Goal: Transaction & Acquisition: Book appointment/travel/reservation

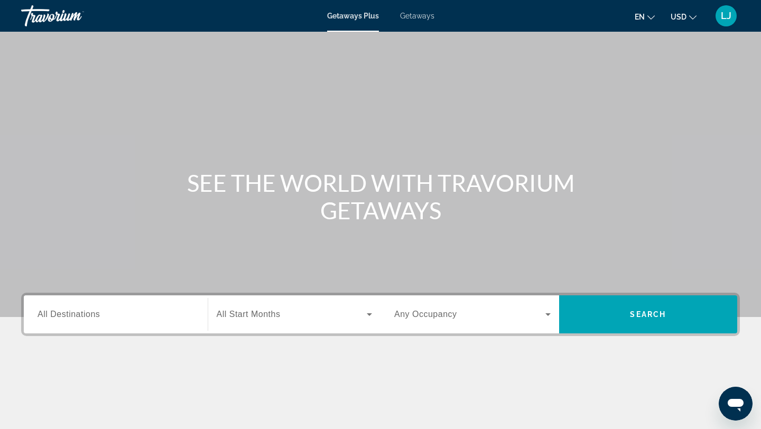
click at [425, 19] on span "Getaways" at bounding box center [417, 16] width 34 height 8
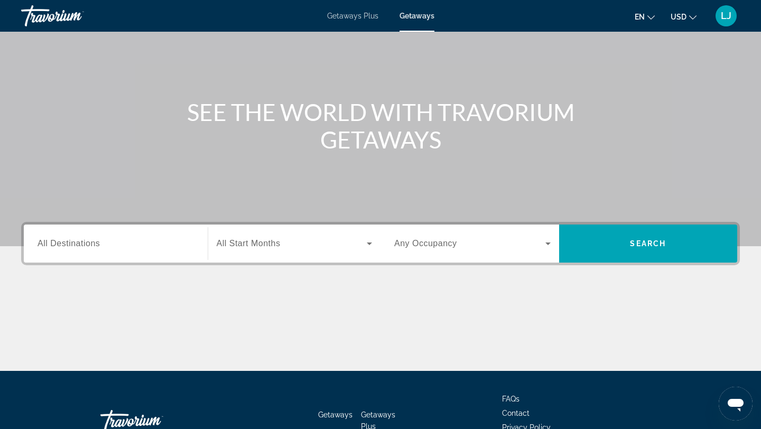
scroll to position [142, 0]
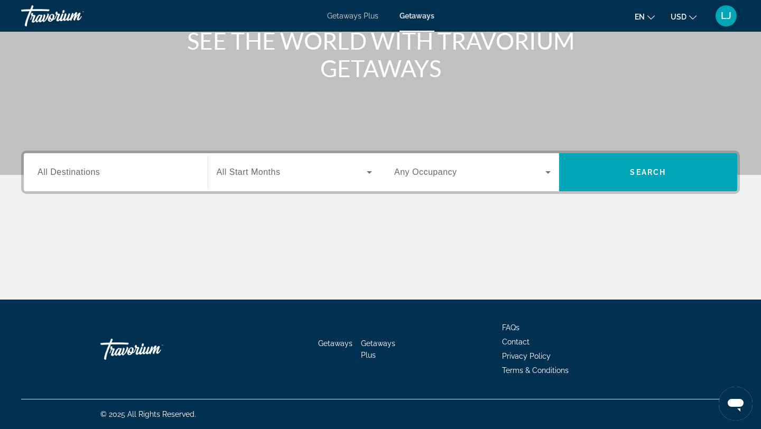
click at [152, 179] on div "Search widget" at bounding box center [116, 172] width 156 height 30
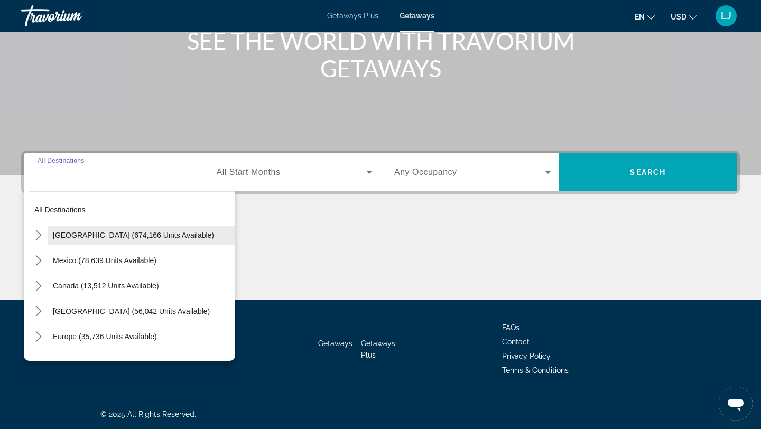
click at [129, 237] on span "[GEOGRAPHIC_DATA] (674,166 units available)" at bounding box center [133, 235] width 161 height 8
type input "**********"
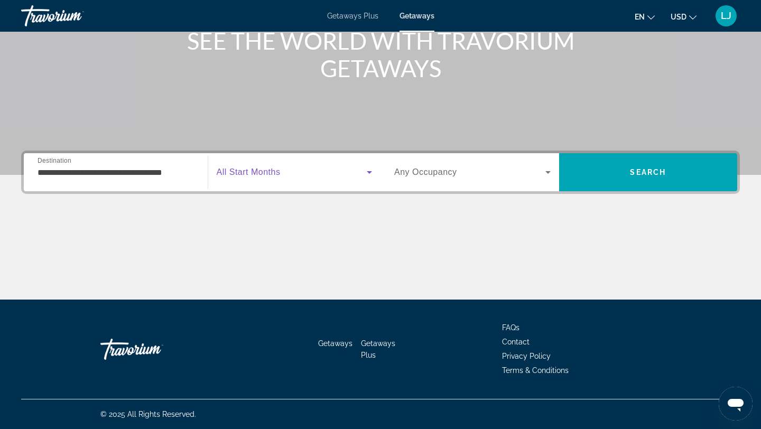
click at [312, 176] on span "Search widget" at bounding box center [292, 172] width 151 height 13
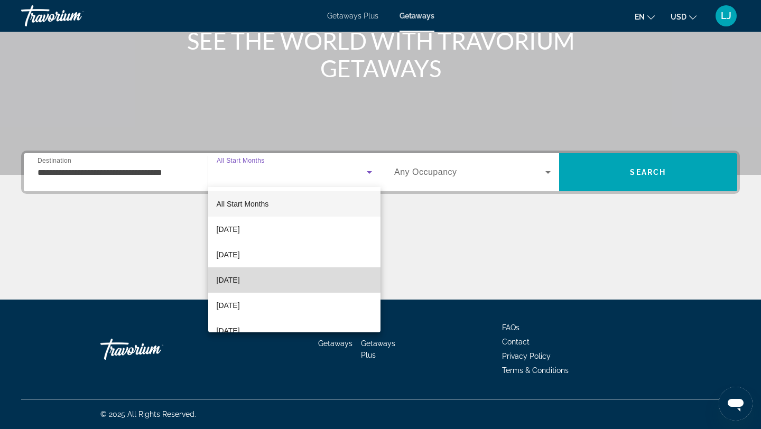
click at [275, 277] on mat-option "[DATE]" at bounding box center [294, 279] width 173 height 25
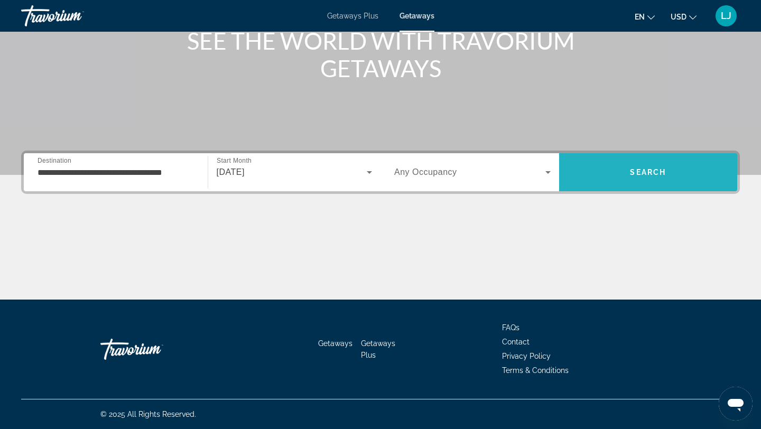
click at [607, 179] on span "Search" at bounding box center [648, 172] width 179 height 25
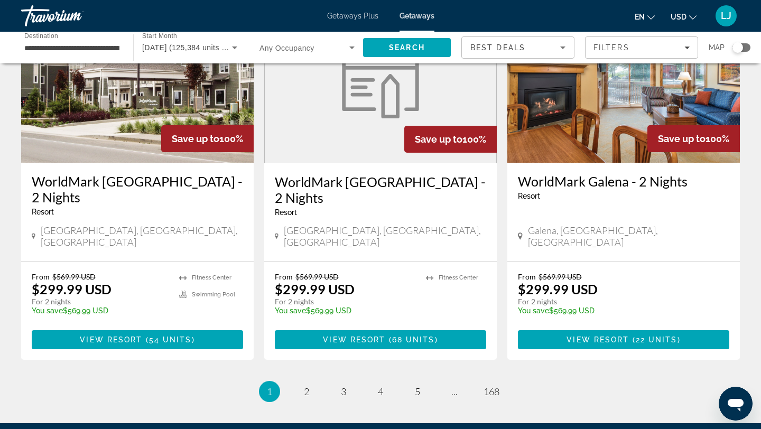
scroll to position [1269, 0]
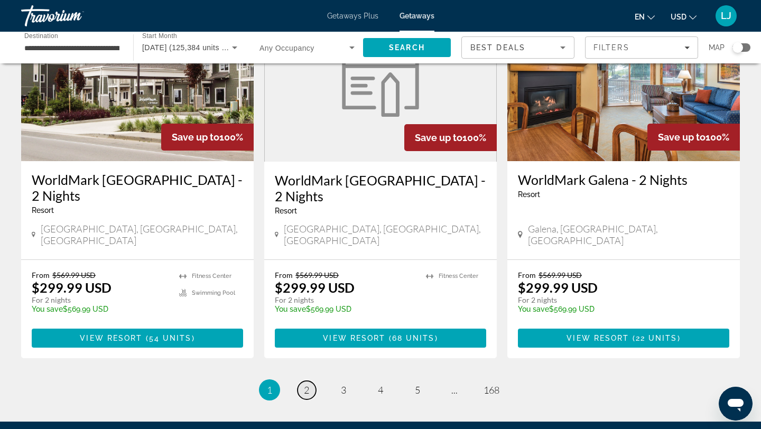
click at [307, 384] on span "2" at bounding box center [306, 390] width 5 height 12
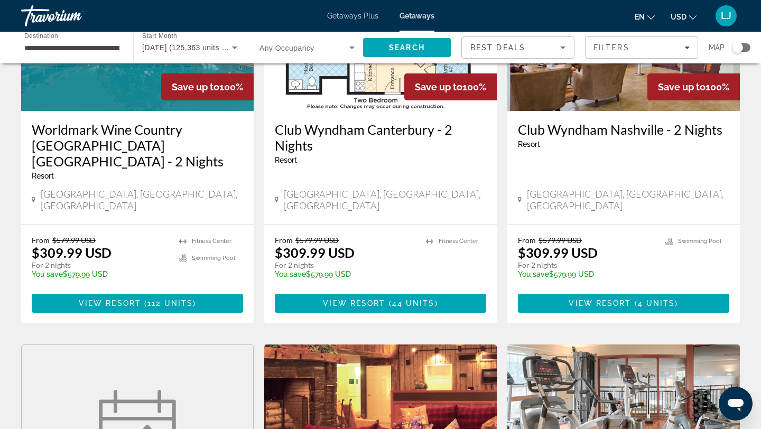
scroll to position [546, 0]
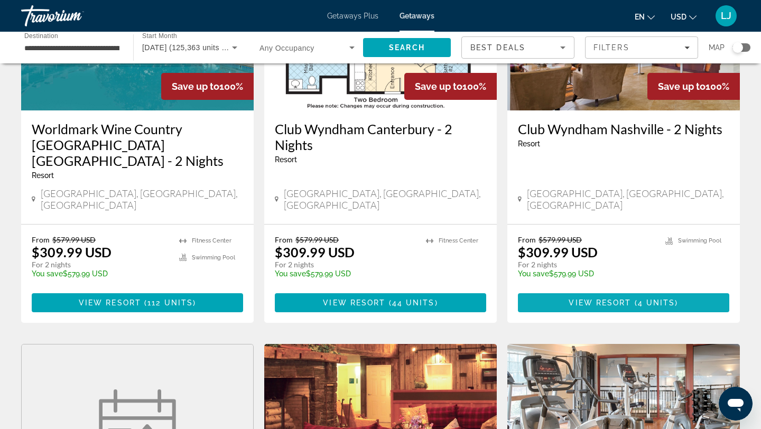
click at [545, 290] on span "Main content" at bounding box center [623, 302] width 211 height 25
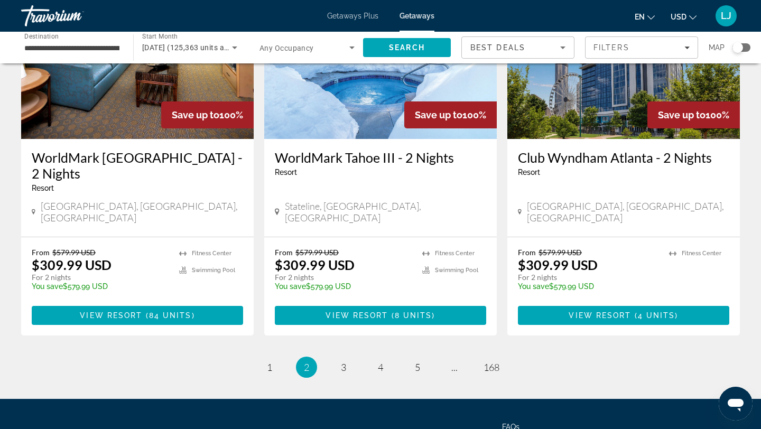
scroll to position [1345, 0]
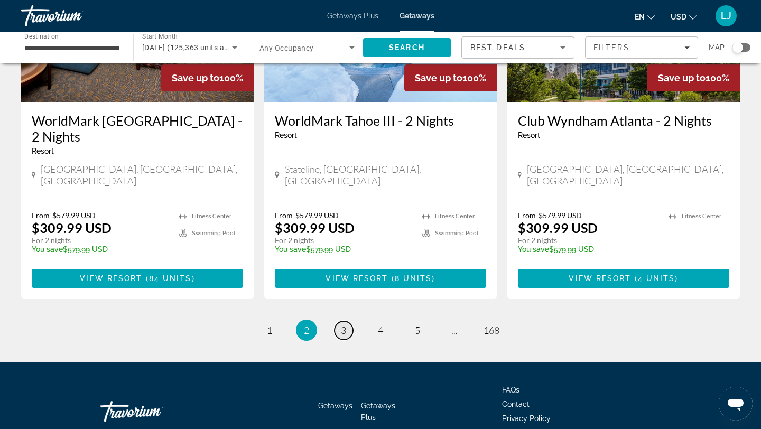
click at [345, 324] on span "3" at bounding box center [343, 330] width 5 height 12
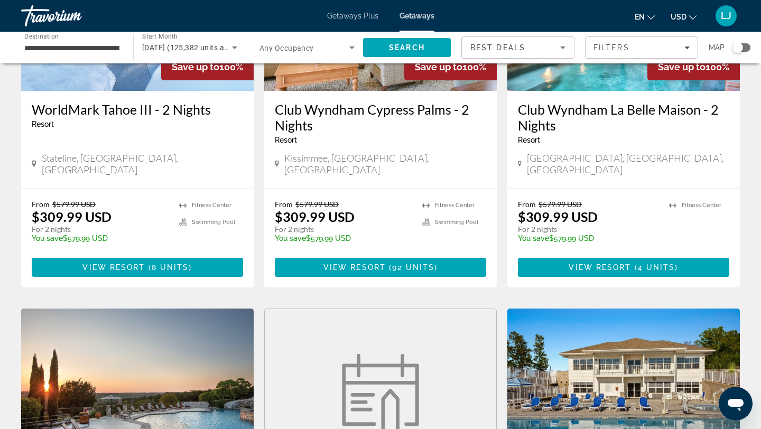
scroll to position [182, 0]
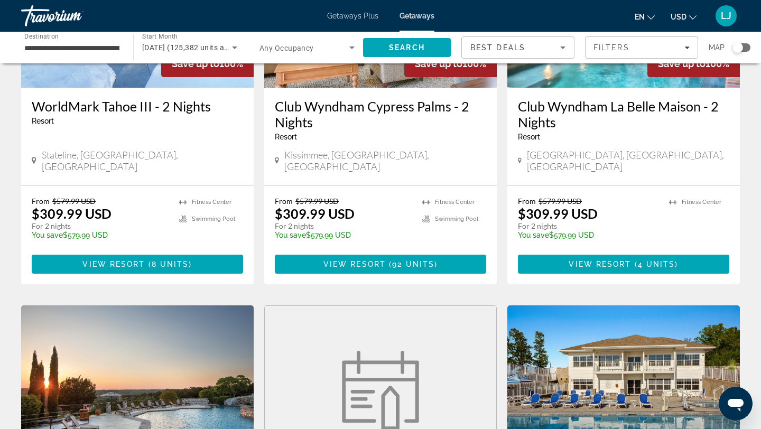
click at [556, 119] on h3 "Club Wyndham La Belle Maison - 2 Nights" at bounding box center [623, 114] width 211 height 32
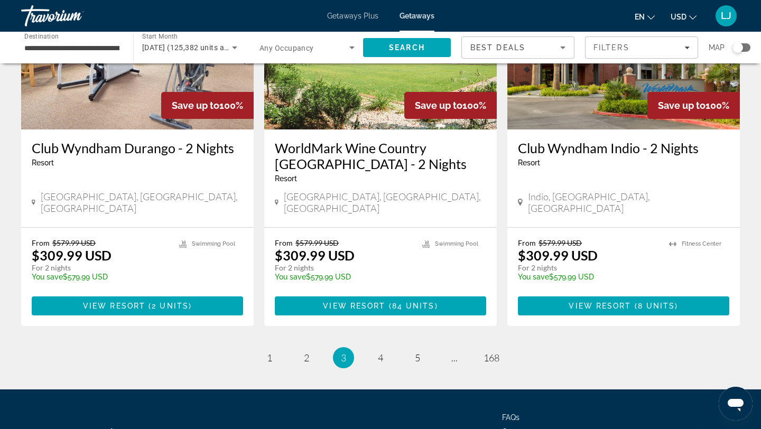
scroll to position [1301, 0]
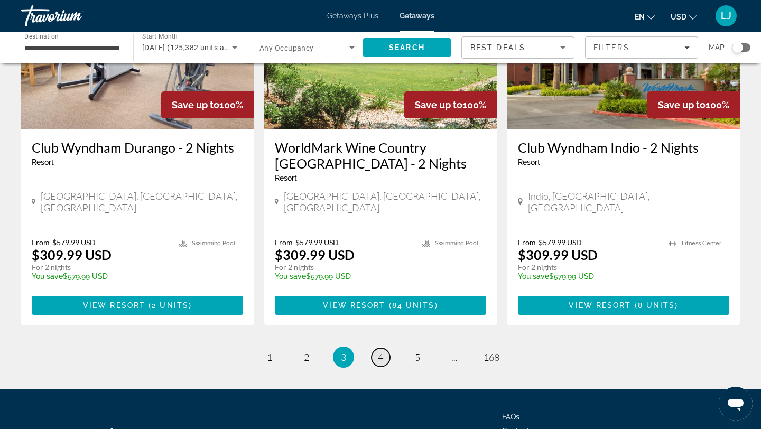
click at [383, 351] on span "4" at bounding box center [380, 357] width 5 height 12
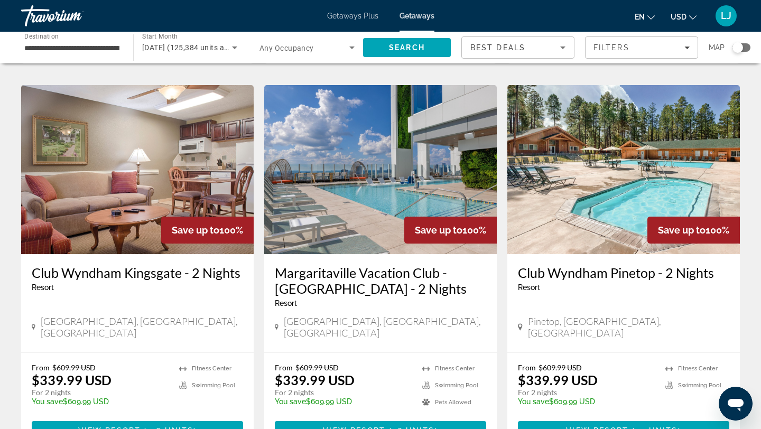
scroll to position [1157, 0]
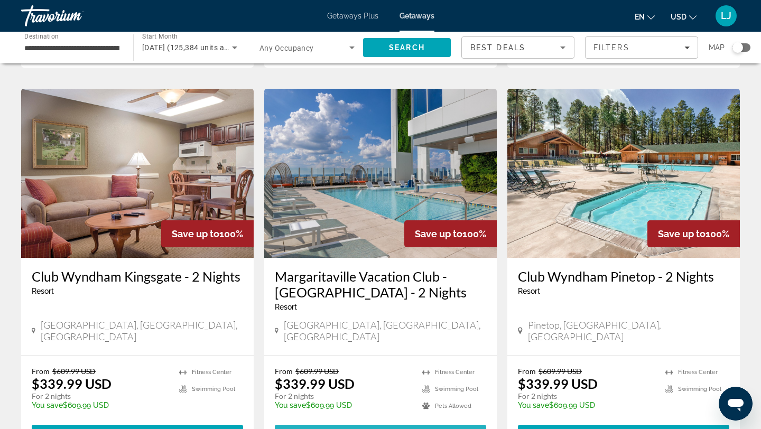
click at [358, 428] on span "View Resort" at bounding box center [354, 434] width 62 height 8
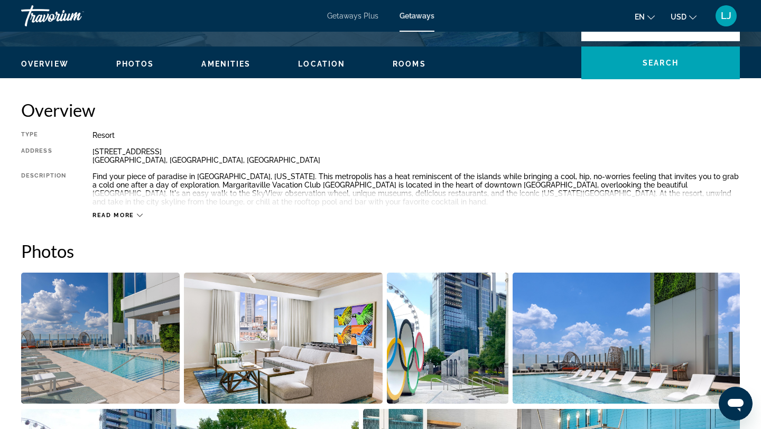
scroll to position [304, 0]
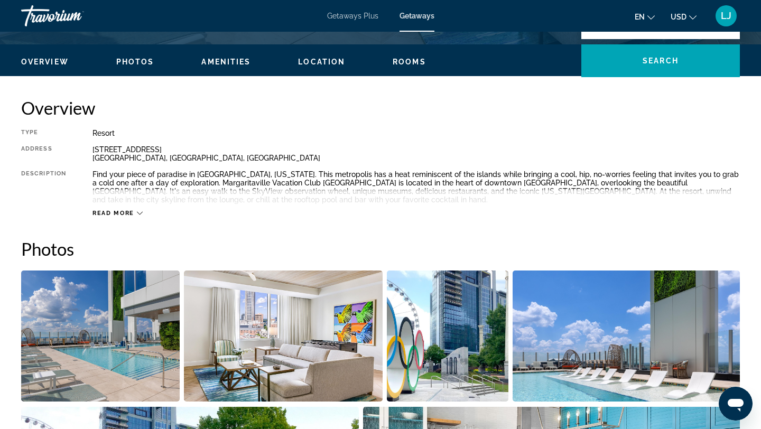
click at [139, 211] on icon "Main content" at bounding box center [140, 213] width 6 height 6
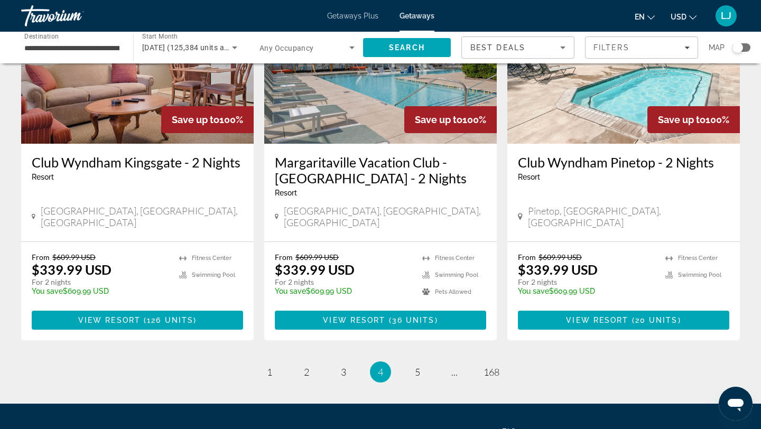
scroll to position [1273, 0]
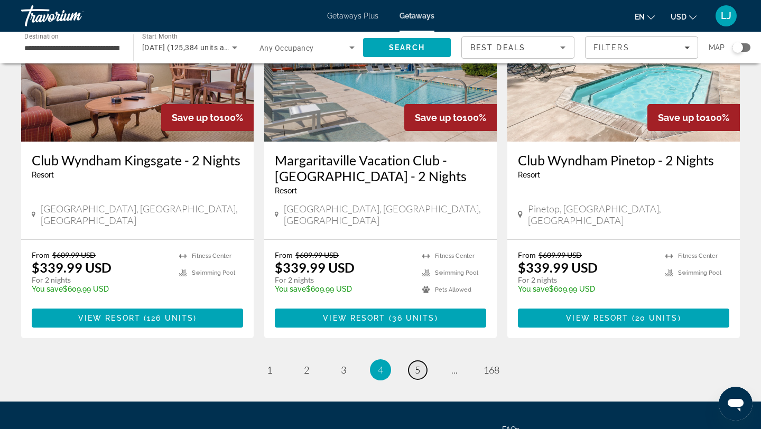
click at [415, 364] on span "5" at bounding box center [417, 370] width 5 height 12
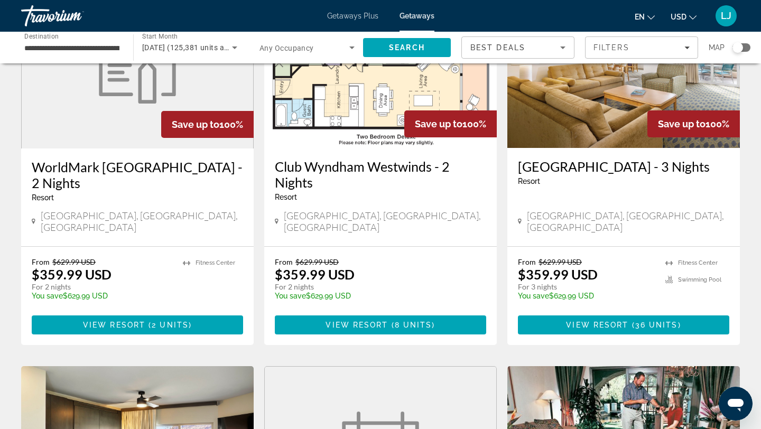
scroll to position [894, 0]
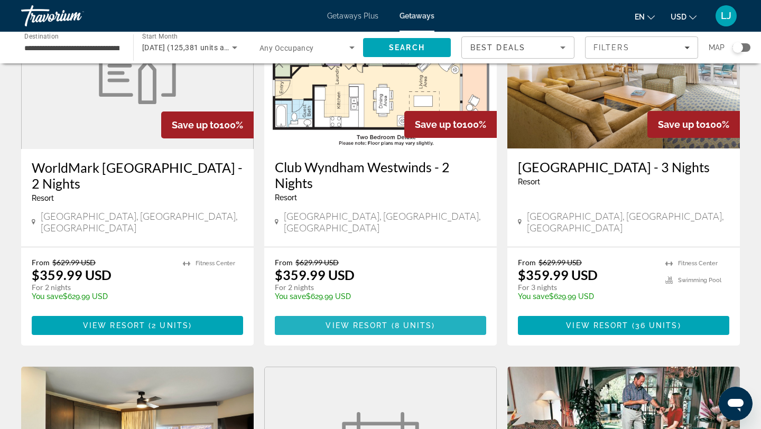
click at [404, 321] on span "8 units" at bounding box center [414, 325] width 38 height 8
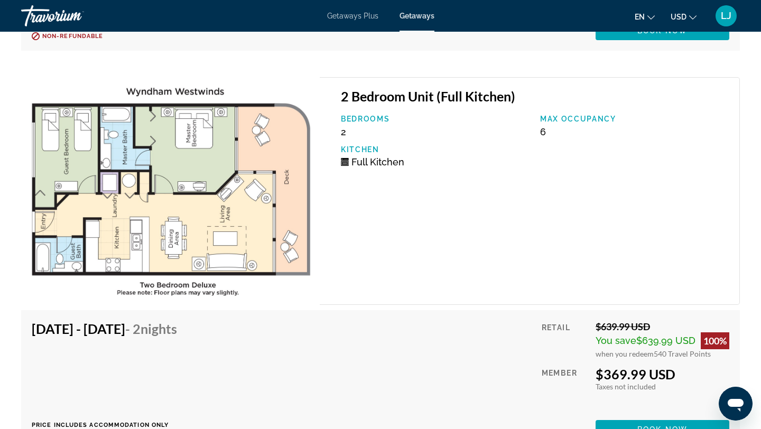
scroll to position [2340, 0]
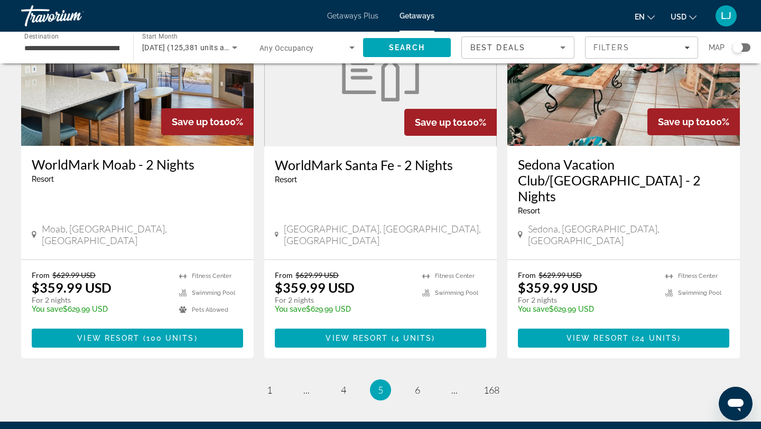
scroll to position [1344, 0]
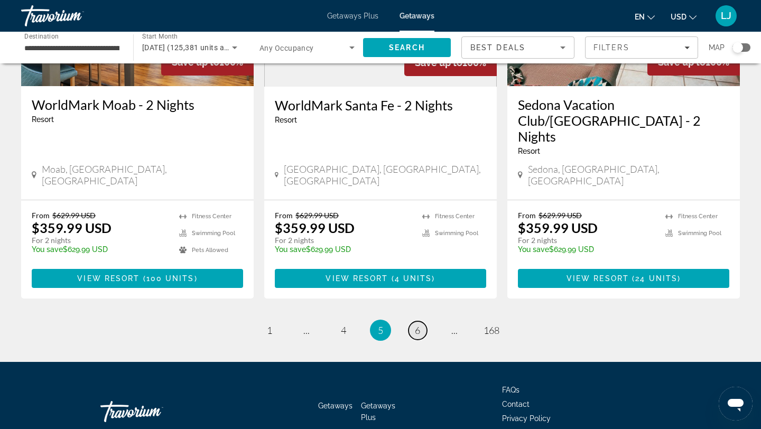
click at [421, 321] on link "page 6" at bounding box center [417, 330] width 18 height 18
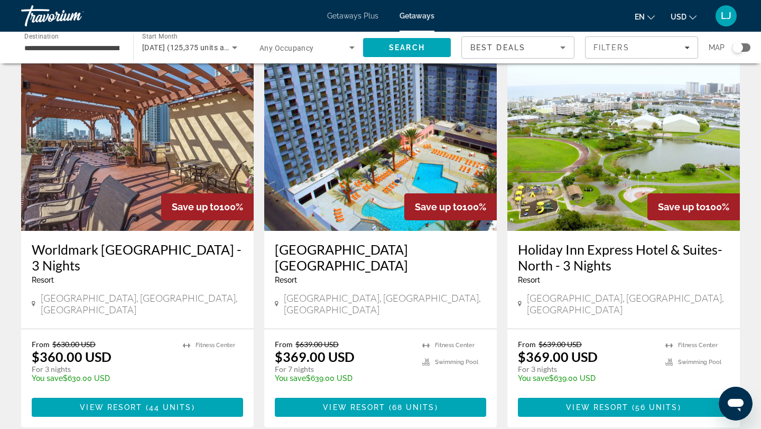
scroll to position [425, 0]
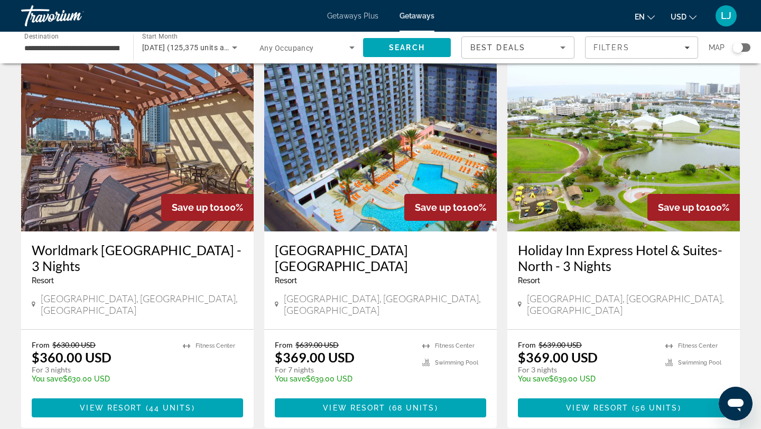
click at [141, 245] on h3 "Worldmark [GEOGRAPHIC_DATA] - 3 Nights" at bounding box center [137, 258] width 211 height 32
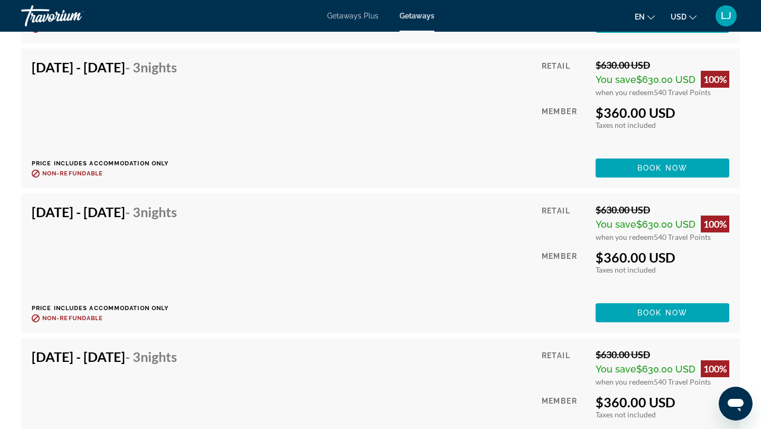
scroll to position [3800, 0]
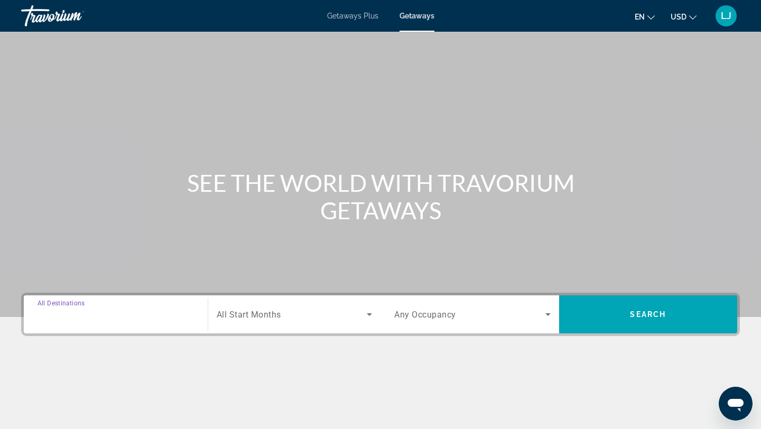
click at [139, 319] on input "Destination All Destinations" at bounding box center [116, 315] width 156 height 13
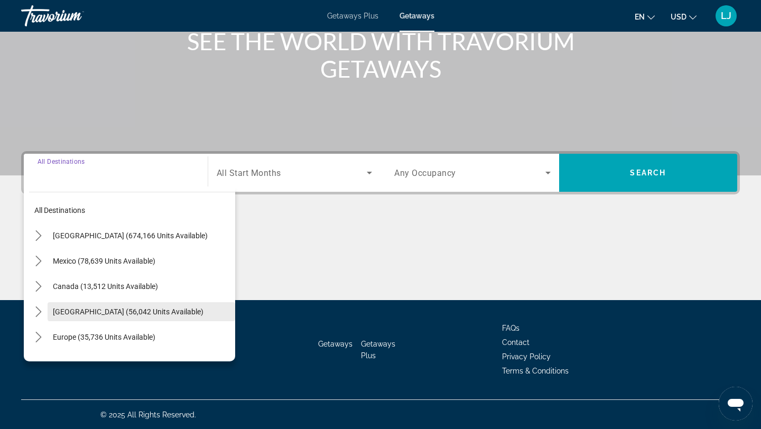
scroll to position [142, 0]
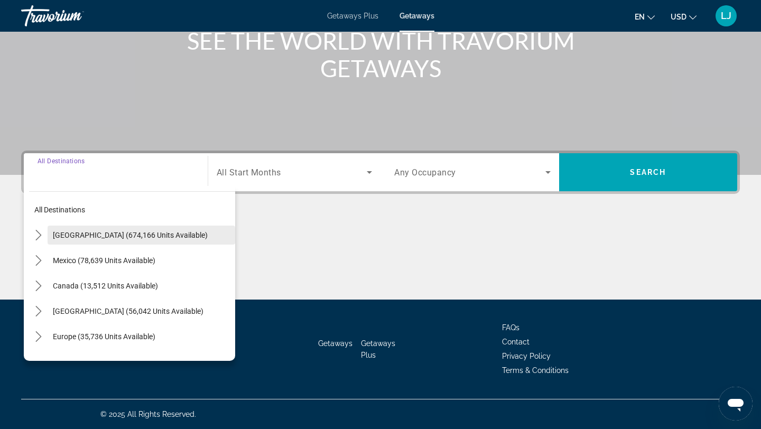
click at [139, 233] on span "[GEOGRAPHIC_DATA] (674,166 units available)" at bounding box center [130, 235] width 155 height 8
type input "**********"
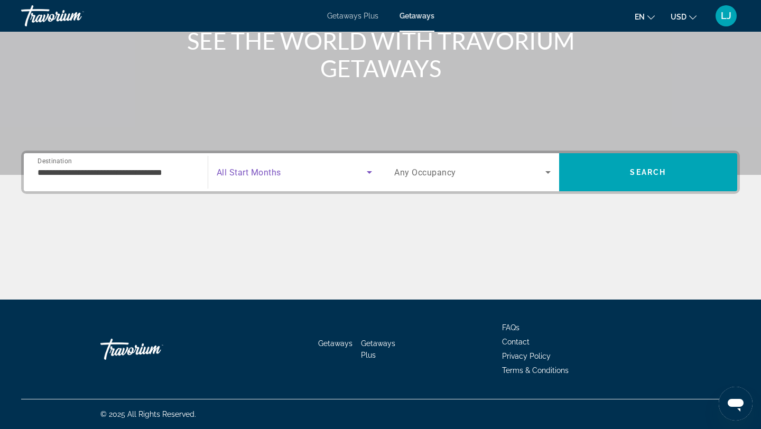
click at [347, 173] on span "Search widget" at bounding box center [292, 172] width 151 height 13
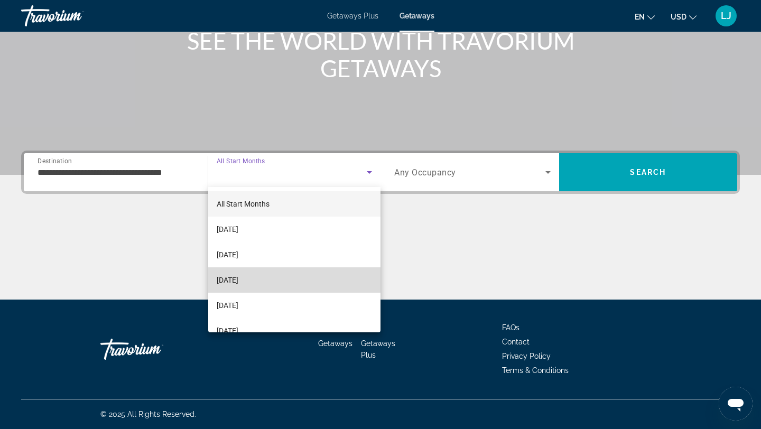
click at [277, 281] on mat-option "[DATE]" at bounding box center [294, 279] width 173 height 25
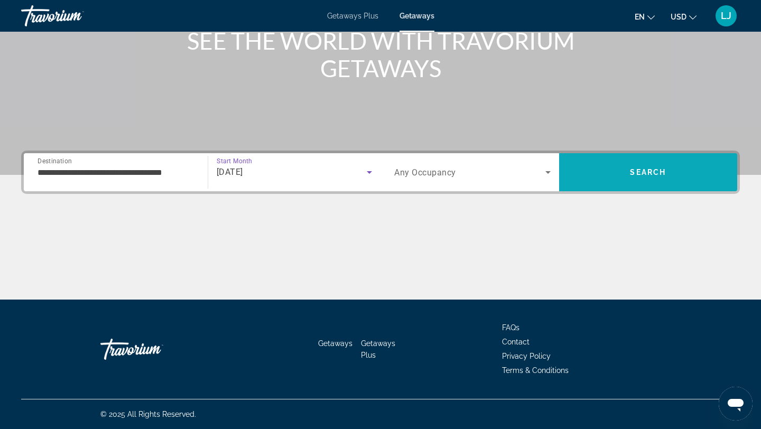
click at [601, 172] on span "Search" at bounding box center [648, 172] width 179 height 25
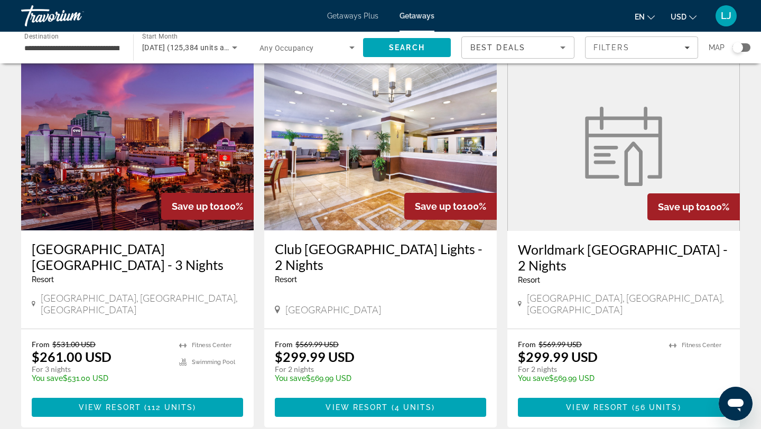
scroll to position [42, 0]
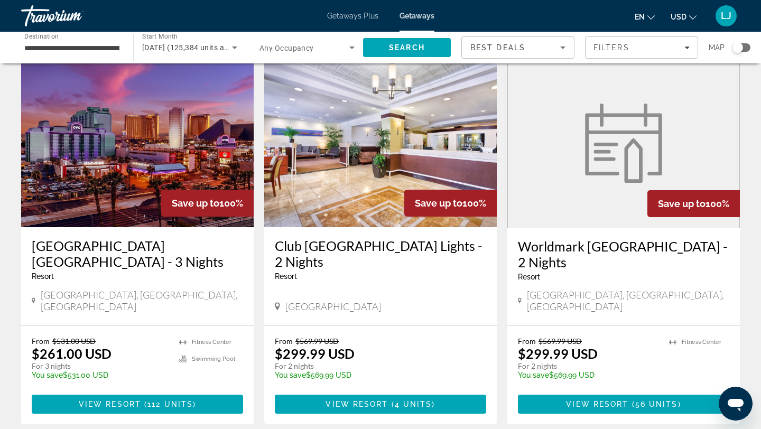
click at [405, 248] on h3 "Club [GEOGRAPHIC_DATA] Lights - 2 Nights" at bounding box center [380, 254] width 211 height 32
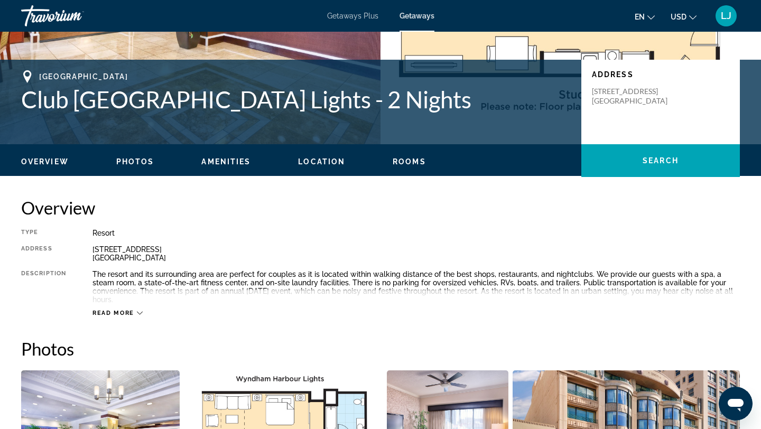
scroll to position [207, 0]
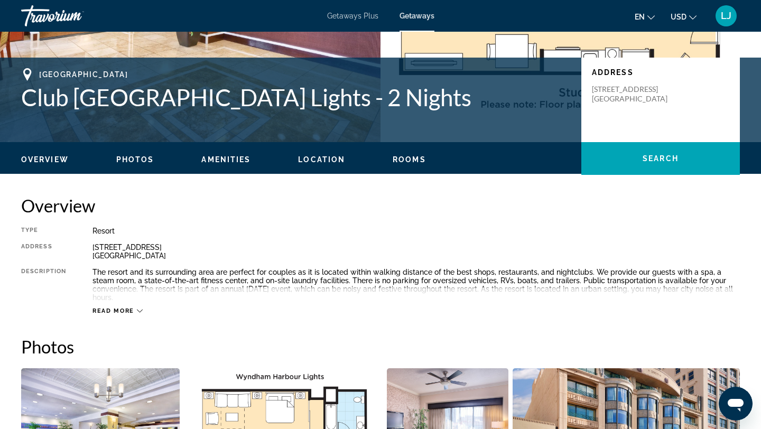
click at [138, 309] on icon "Main content" at bounding box center [140, 311] width 6 height 6
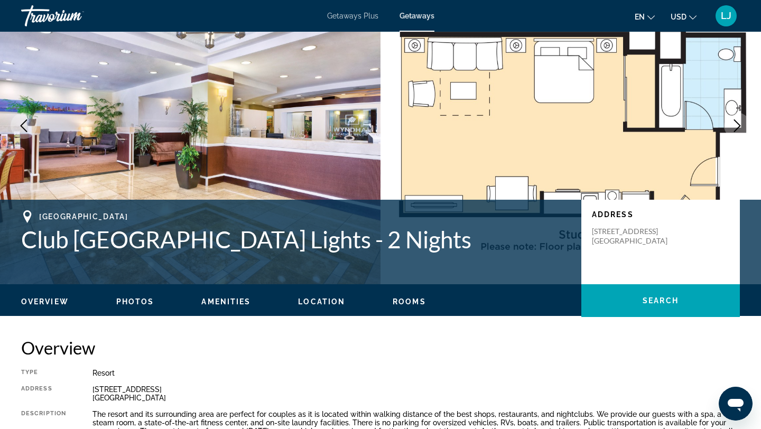
scroll to position [63, 0]
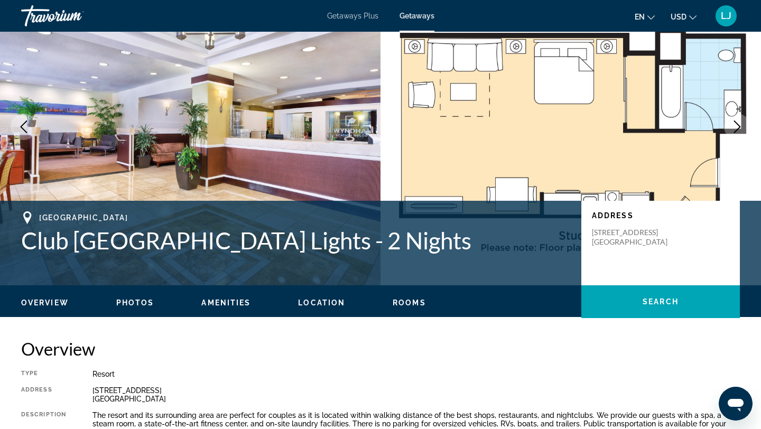
click at [135, 307] on div "Overview Photos Amenities Location Rooms Search" at bounding box center [380, 301] width 761 height 33
click at [133, 304] on span "Photos" at bounding box center [135, 303] width 38 height 8
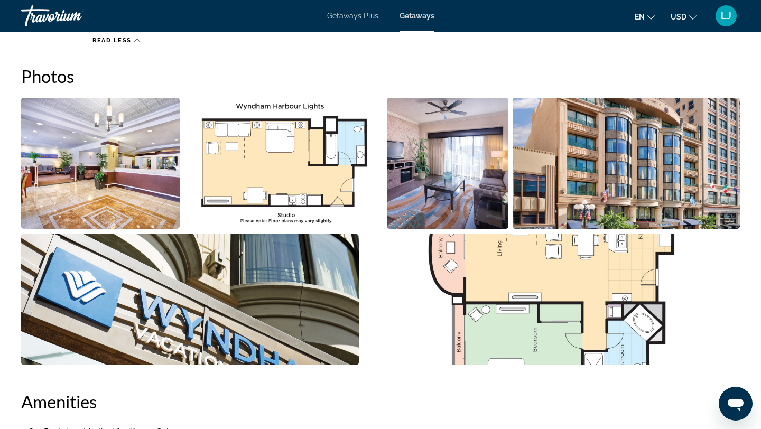
scroll to position [479, 0]
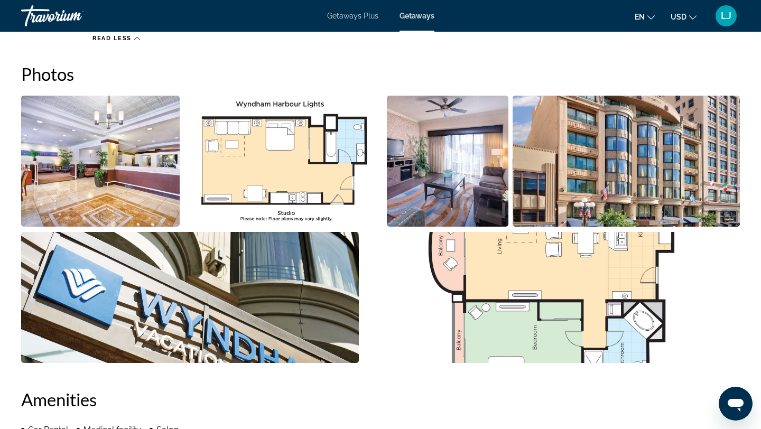
click at [414, 188] on img "Open full-screen image slider" at bounding box center [448, 161] width 122 height 131
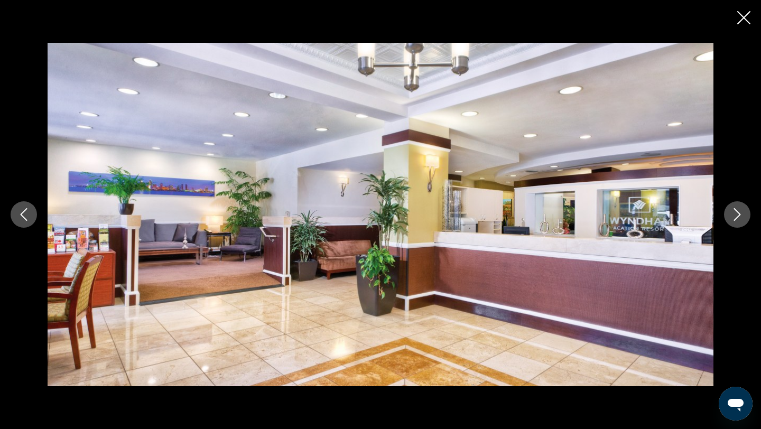
click at [742, 16] on icon "Close slideshow" at bounding box center [743, 17] width 13 height 13
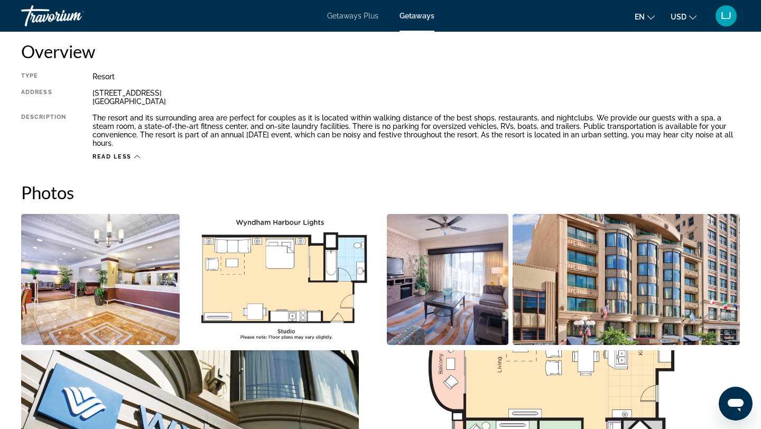
scroll to position [0, 0]
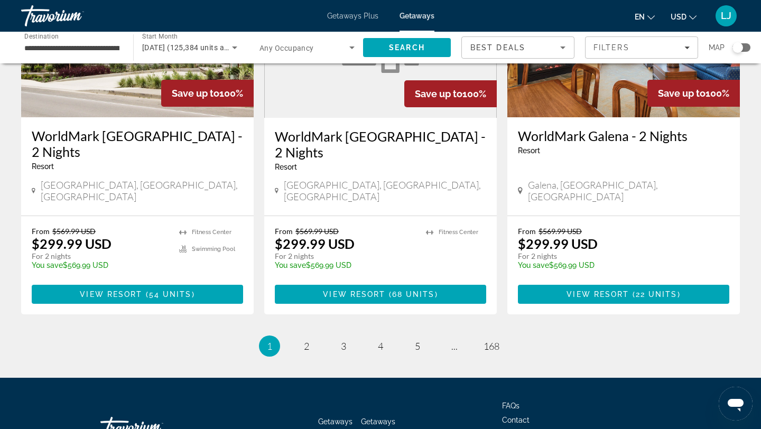
scroll to position [1329, 0]
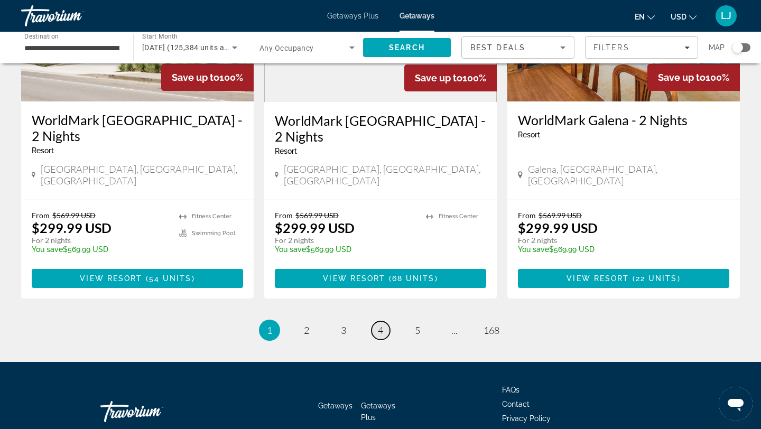
click at [381, 324] on span "4" at bounding box center [380, 330] width 5 height 12
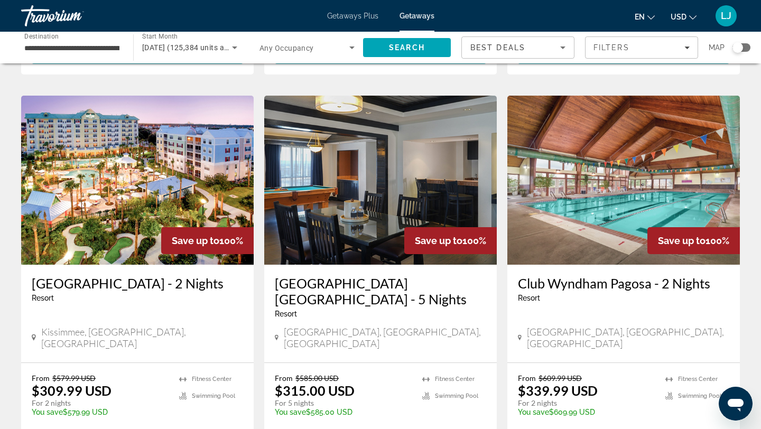
scroll to position [764, 0]
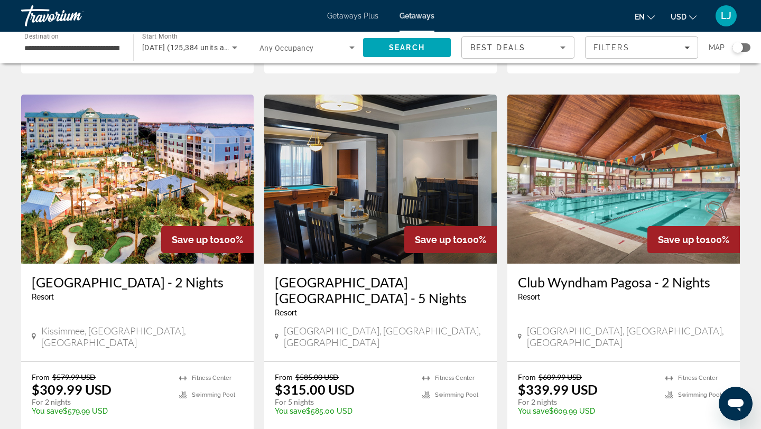
click at [383, 274] on h3 "[GEOGRAPHIC_DATA] [GEOGRAPHIC_DATA] - 5 Nights" at bounding box center [380, 290] width 211 height 32
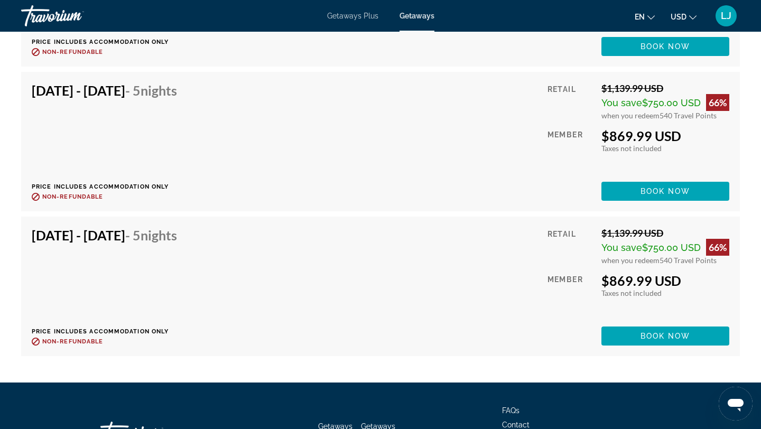
scroll to position [3231, 0]
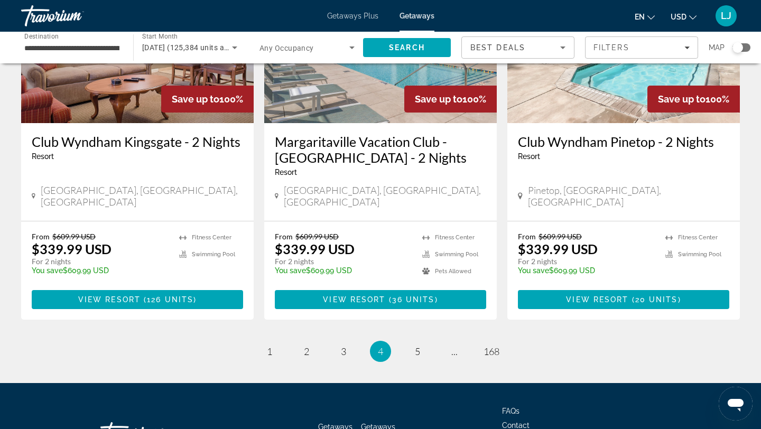
scroll to position [1295, 0]
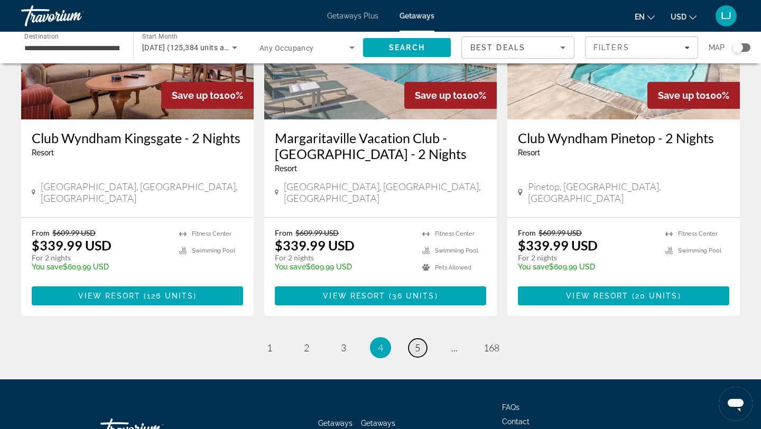
click at [421, 339] on link "page 5" at bounding box center [417, 348] width 18 height 18
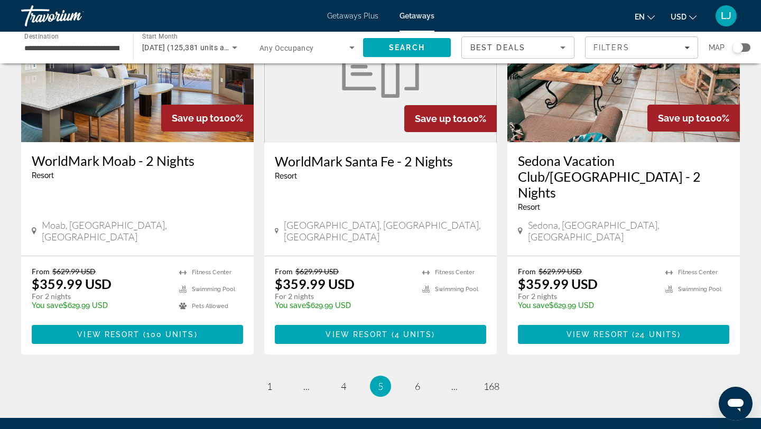
scroll to position [1289, 0]
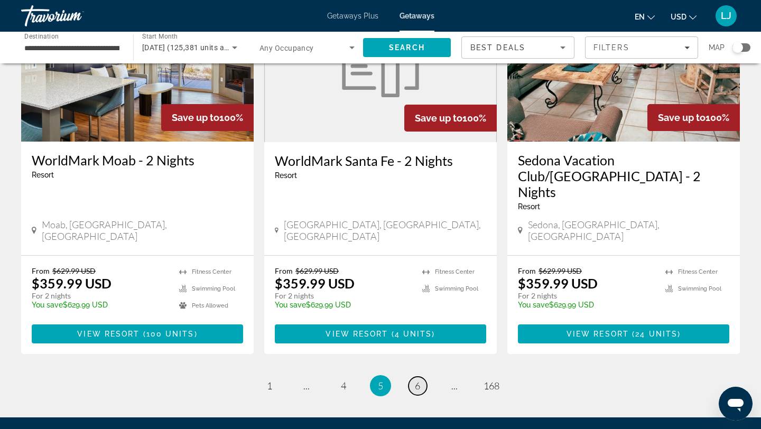
click at [415, 380] on span "6" at bounding box center [417, 386] width 5 height 12
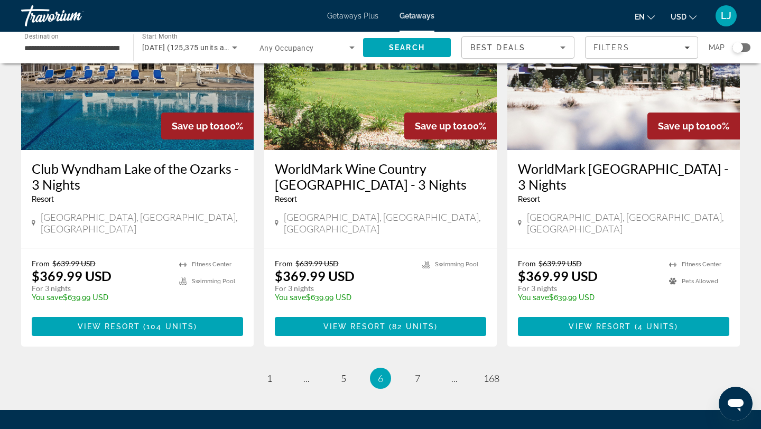
scroll to position [1297, 0]
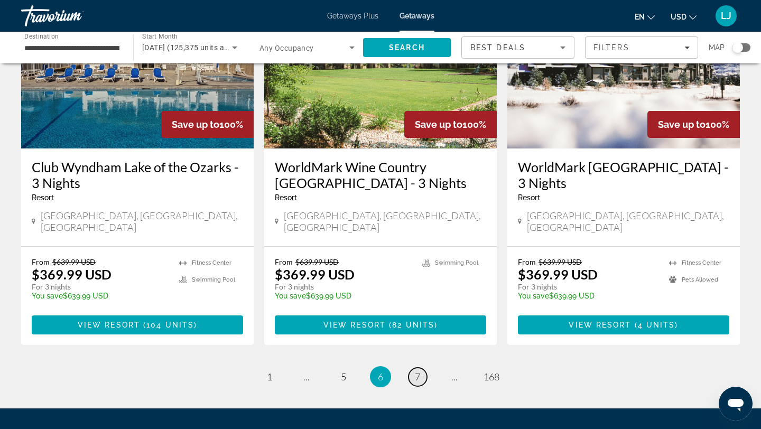
click at [421, 368] on link "page 7" at bounding box center [417, 377] width 18 height 18
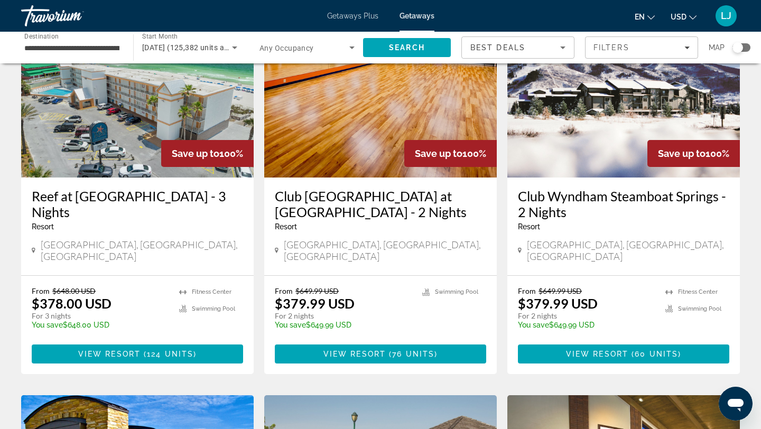
scroll to position [508, 0]
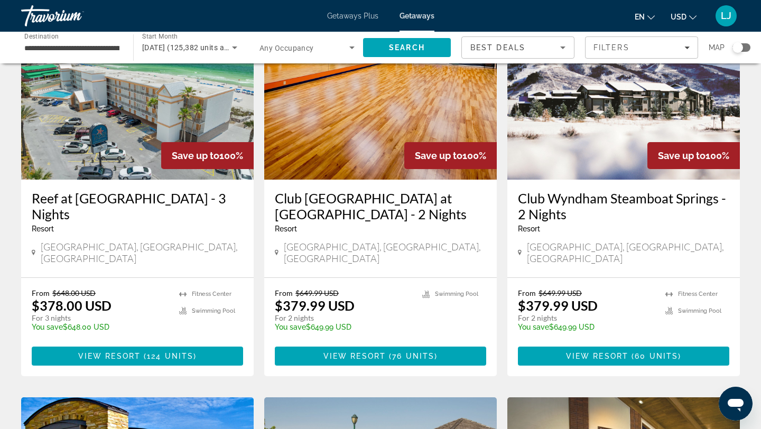
click at [610, 190] on h3 "Club Wyndham Steamboat Springs - 2 Nights" at bounding box center [623, 206] width 211 height 32
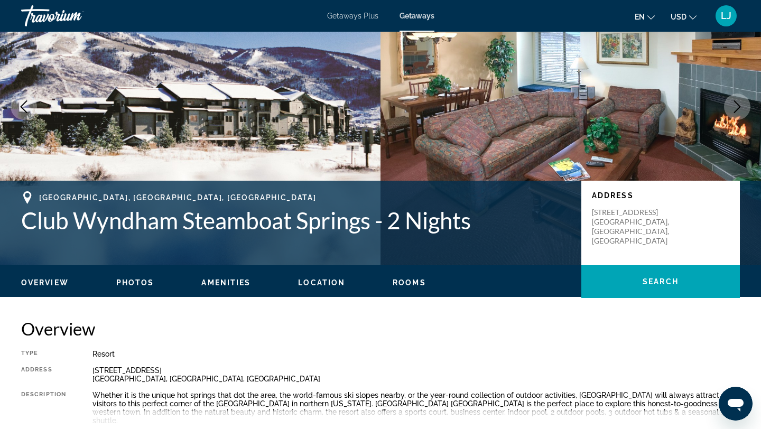
scroll to position [82, 0]
